Goal: Find contact information: Obtain details needed to contact an individual or organization

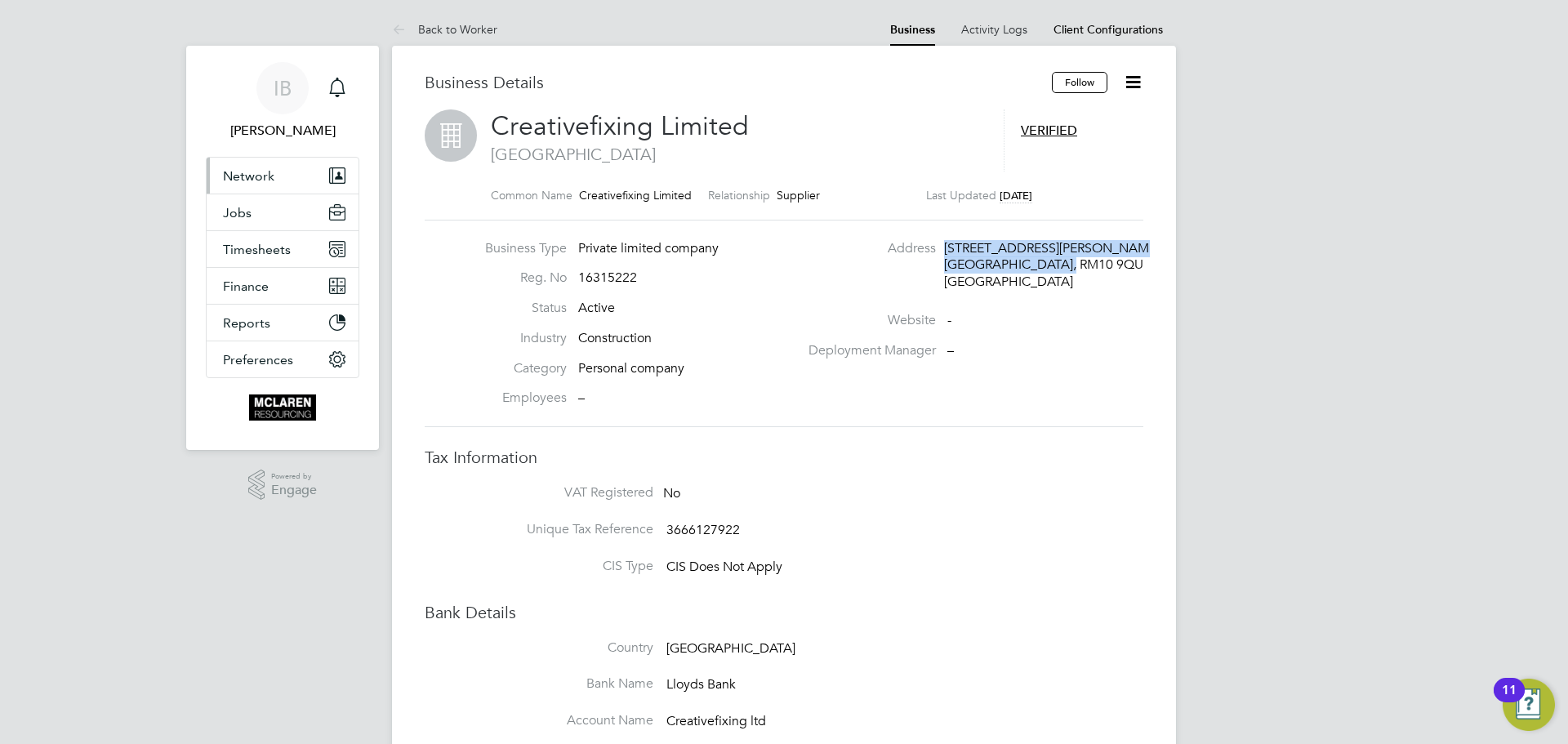
click at [247, 171] on span "Network" at bounding box center [249, 176] width 52 height 15
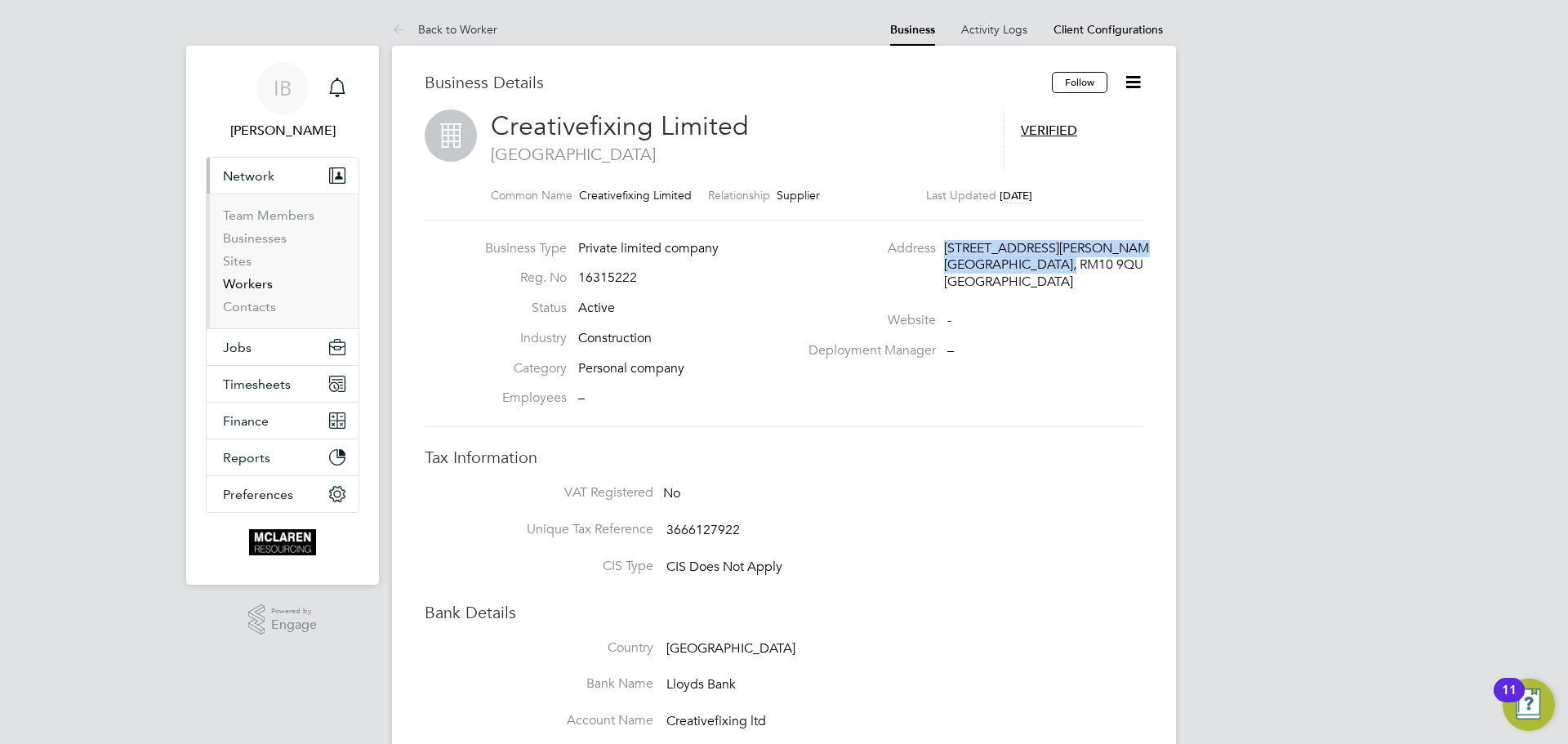
click at [242, 284] on link "Workers" at bounding box center [248, 283] width 50 height 15
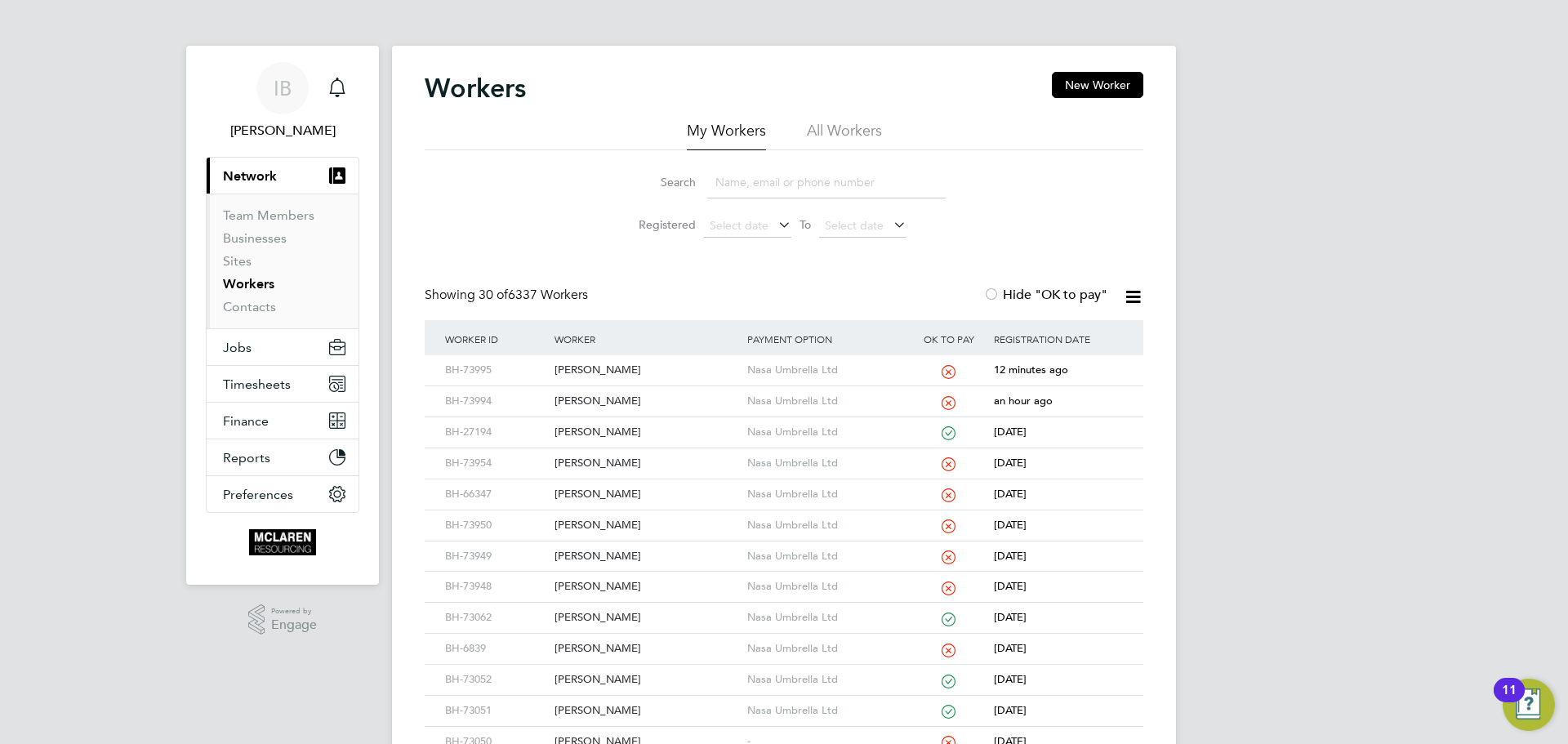
click at [740, 187] on input at bounding box center [826, 182] width 239 height 32
paste input "[PERSON_NAME]"
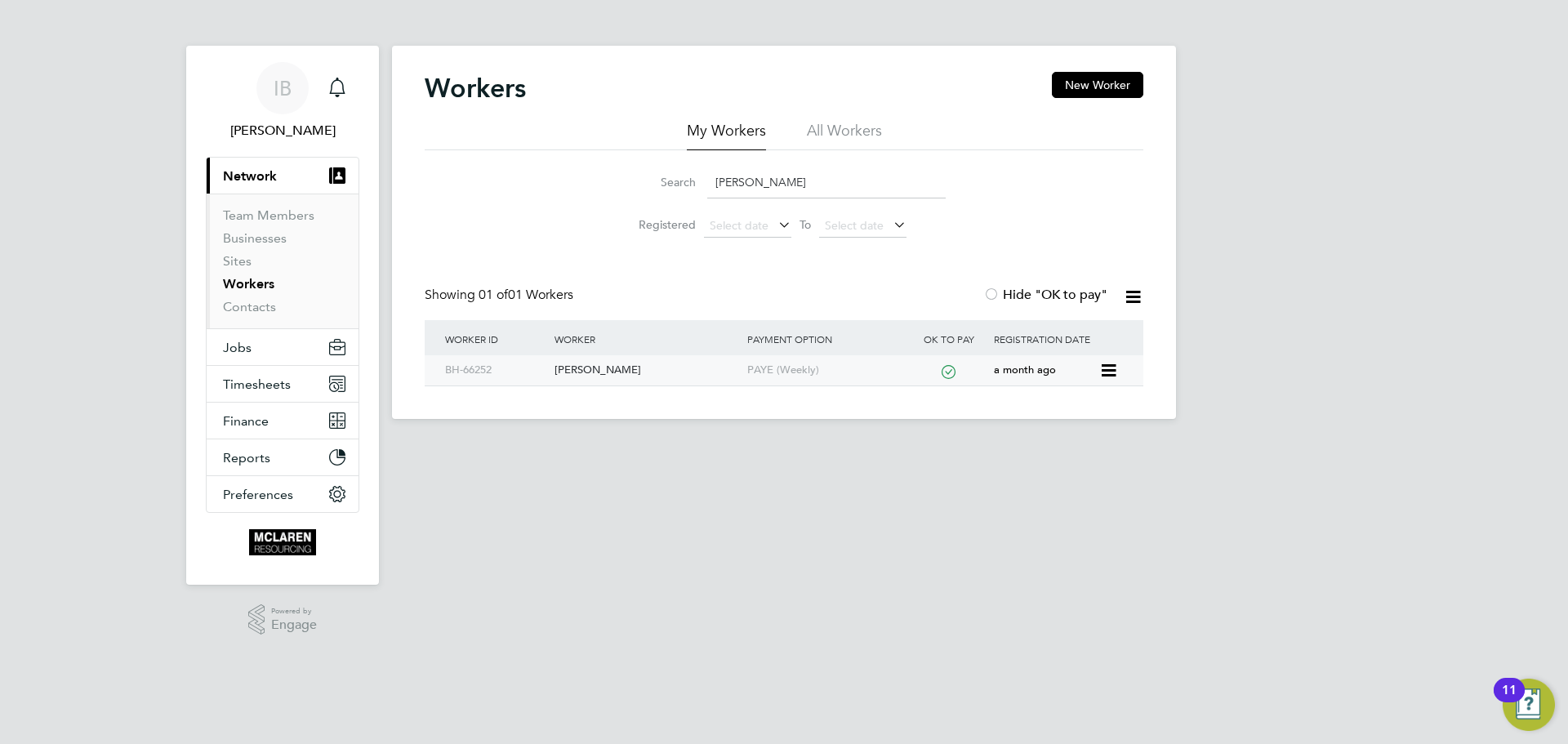
type input "[PERSON_NAME]"
click at [586, 369] on div "[PERSON_NAME]" at bounding box center [647, 371] width 192 height 31
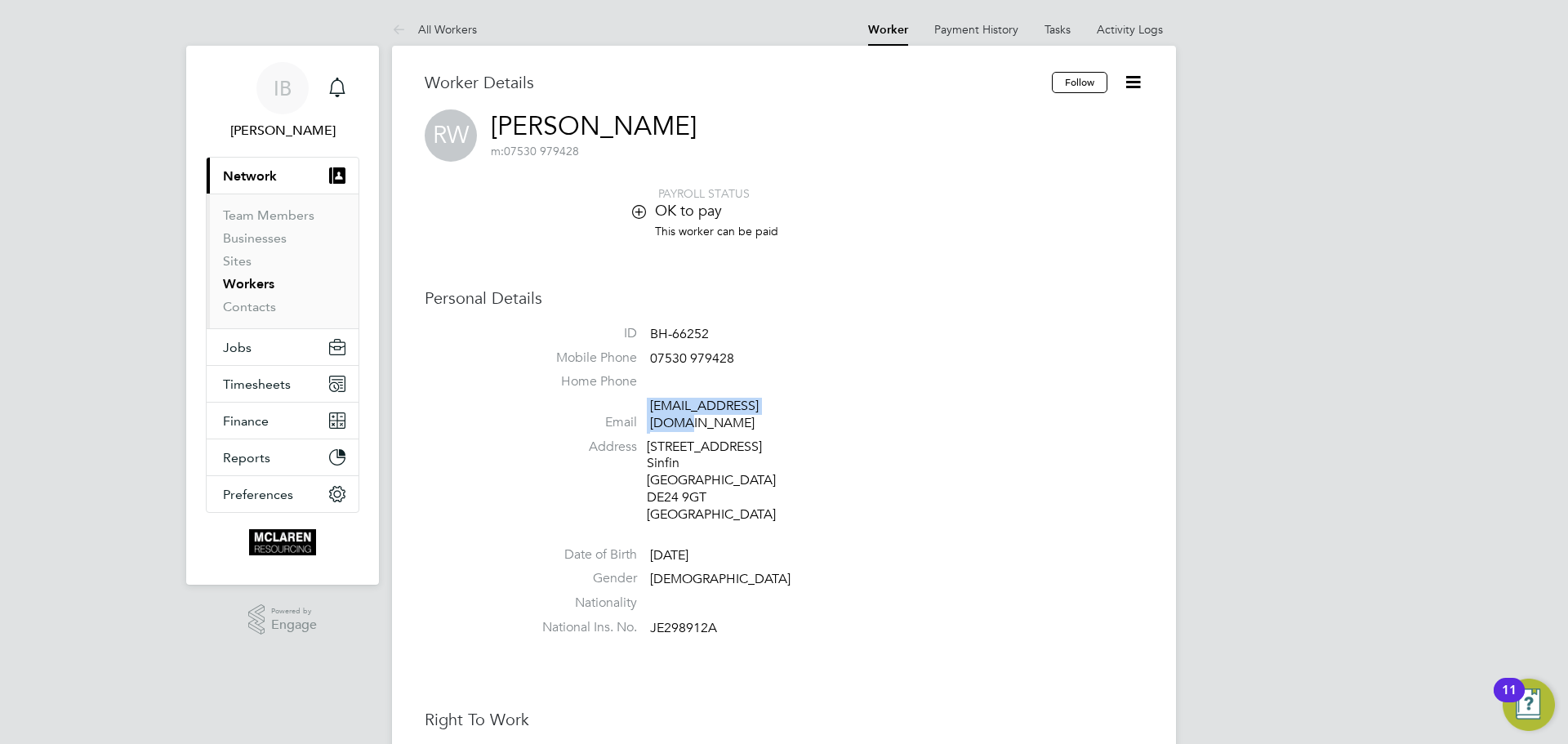
drag, startPoint x: 786, startPoint y: 406, endPoint x: 629, endPoint y: 418, distance: 157.5
click at [629, 418] on li "Email rachel121@live.co.uk" at bounding box center [833, 417] width 621 height 40
copy li "rachel121@live.co.uk"
